Goal: Find contact information: Find contact information

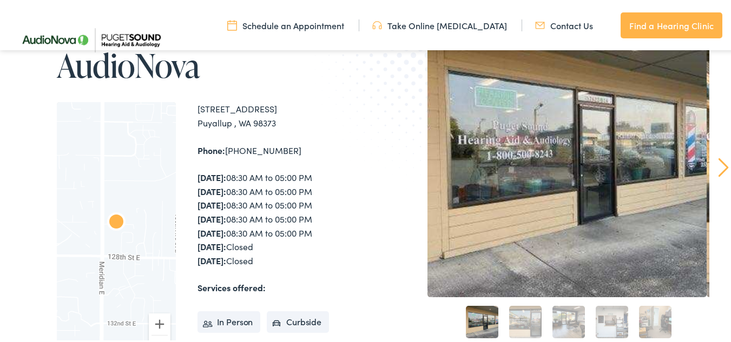
scroll to position [108, 0]
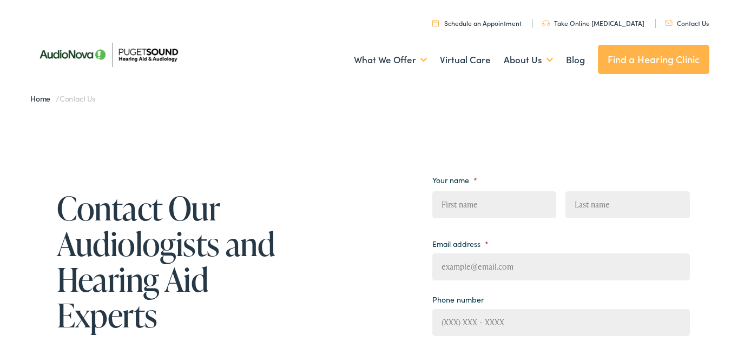
click at [681, 22] on link "Contact Us" at bounding box center [687, 21] width 44 height 9
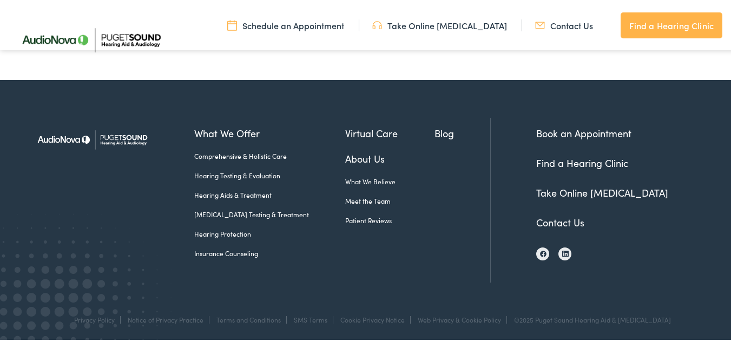
scroll to position [604, 0]
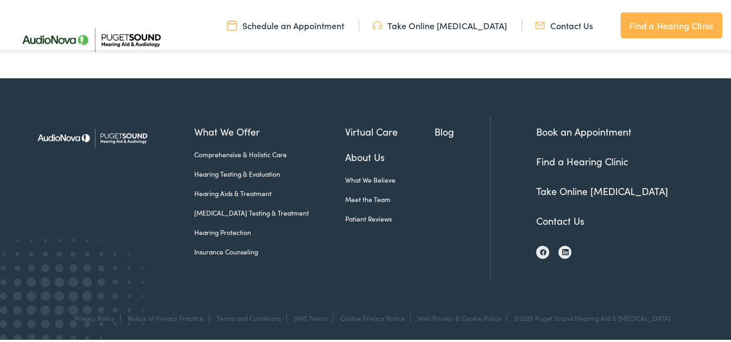
click at [544, 215] on link "Contact Us" at bounding box center [560, 220] width 48 height 14
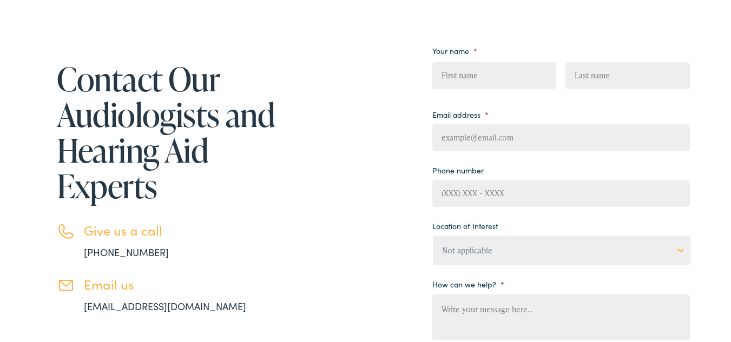
scroll to position [216, 0]
